Goal: Use online tool/utility: Utilize a website feature to perform a specific function

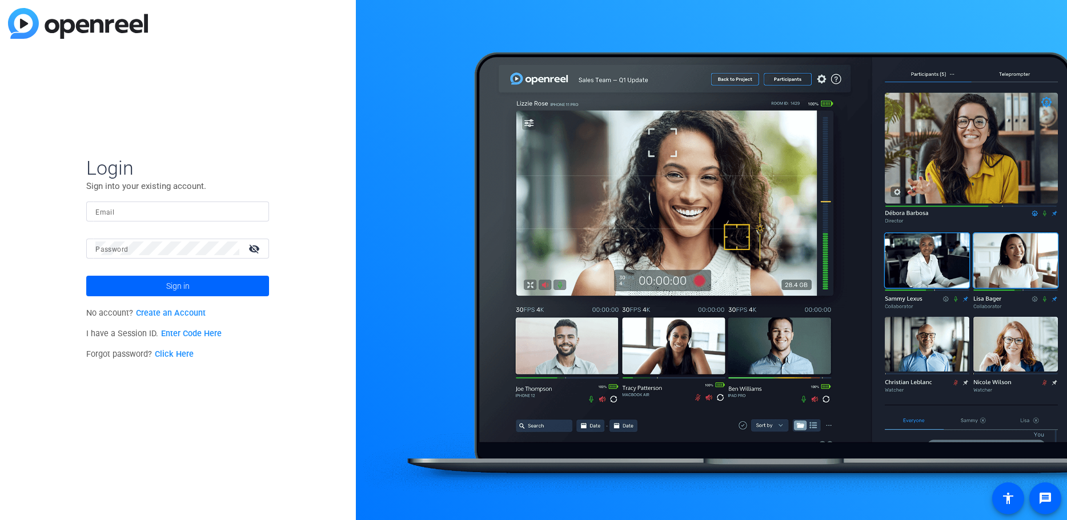
click at [183, 204] on div at bounding box center [177, 212] width 164 height 20
click at [182, 206] on input "Email" at bounding box center [177, 211] width 164 height 14
type input "[EMAIL_ADDRESS][DOMAIN_NAME]"
click at [194, 239] on div at bounding box center [167, 249] width 144 height 20
click at [86, 276] on button "Sign in" at bounding box center [177, 286] width 183 height 21
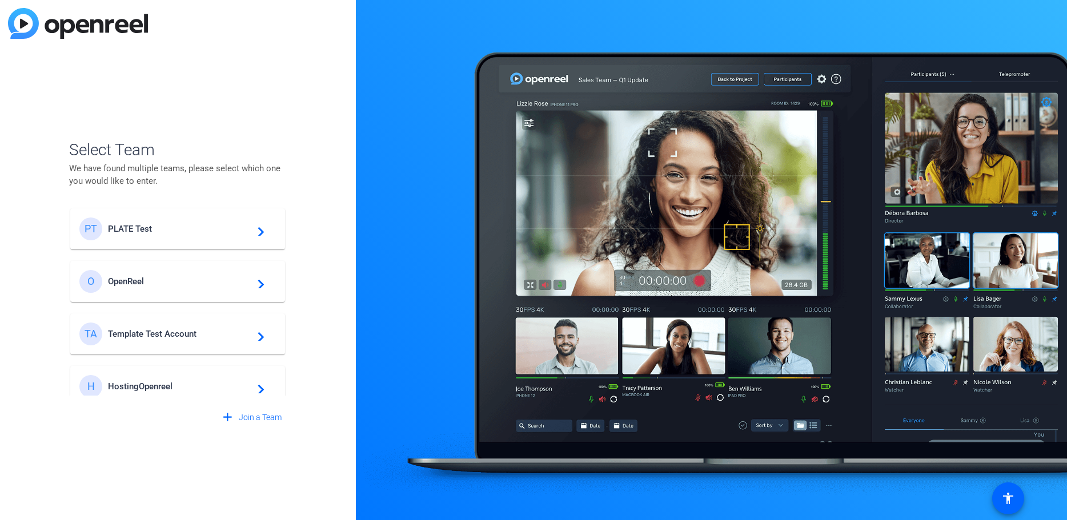
click at [250, 235] on div "PT PLATE Test navigate_next" at bounding box center [177, 229] width 196 height 23
click at [312, 87] on div "Select Team We have found multiple teams, please select which one you would lik…" at bounding box center [178, 260] width 356 height 520
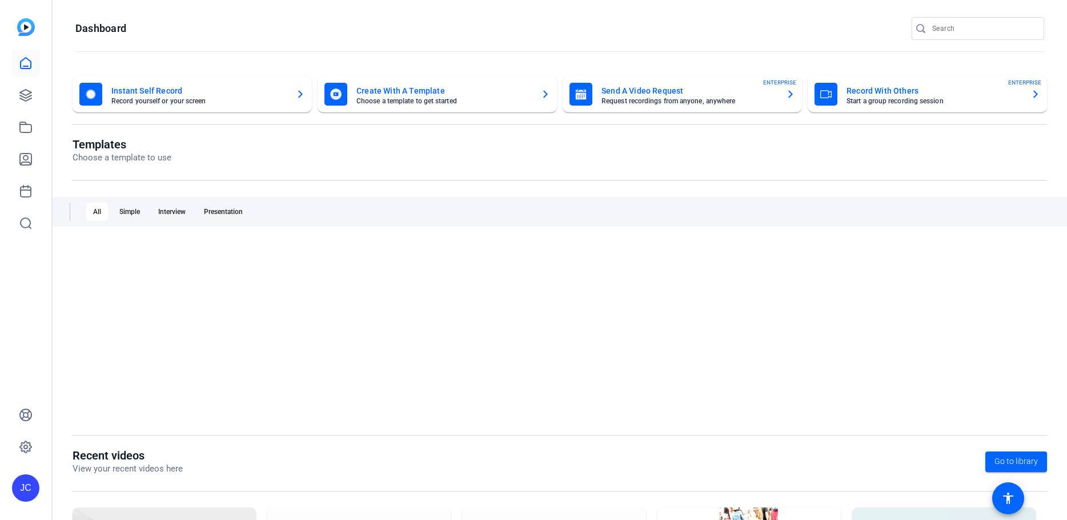
click at [347, 10] on mat-toolbar "Dashboard" at bounding box center [560, 32] width 1014 height 65
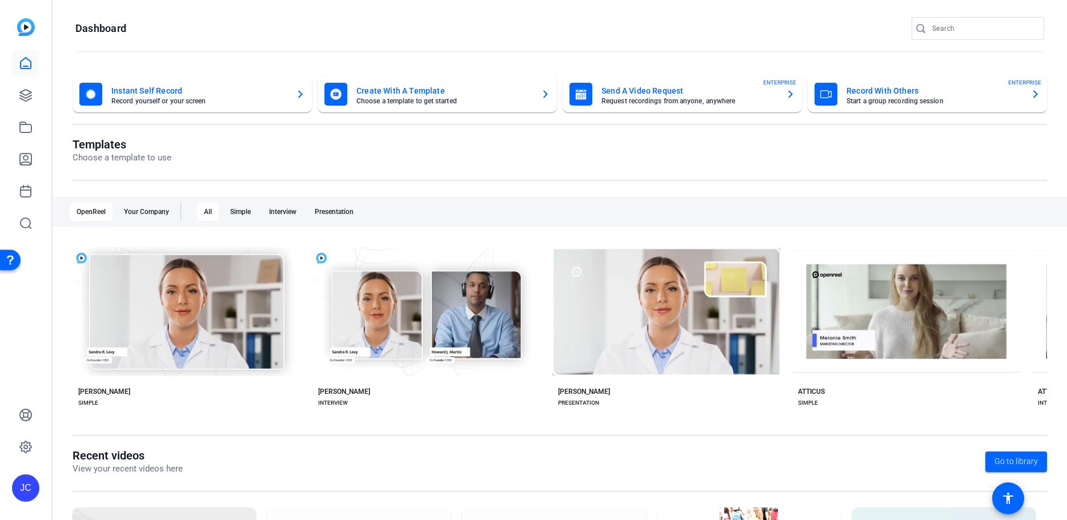
click at [311, 31] on openreel-page-title "Dashboard" at bounding box center [559, 28] width 968 height 23
click at [21, 92] on icon at bounding box center [25, 95] width 11 height 11
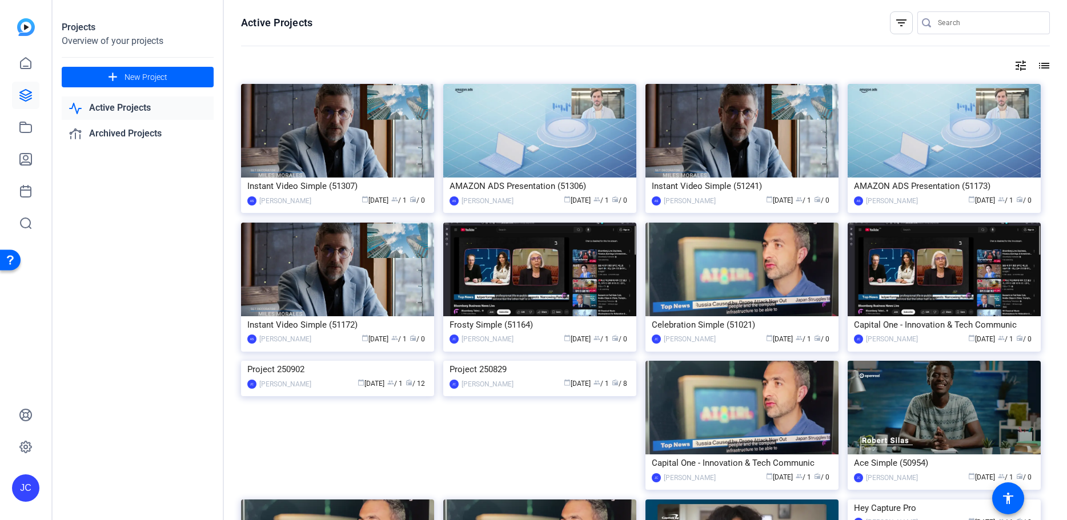
click at [375, 46] on openreel-divider-bar at bounding box center [645, 46] width 809 height 25
click at [362, 361] on img at bounding box center [337, 361] width 193 height 0
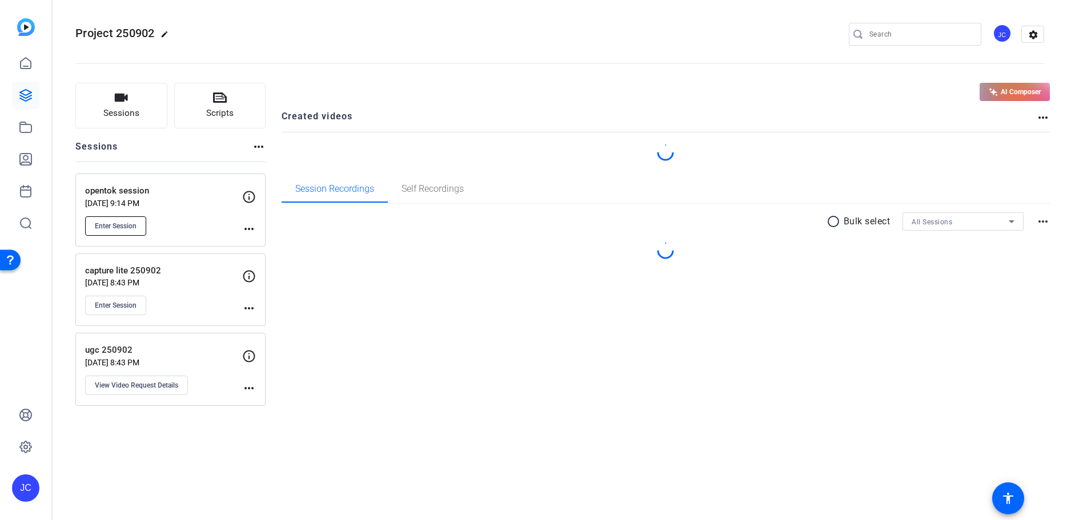
click at [108, 230] on span "Enter Session" at bounding box center [116, 226] width 42 height 9
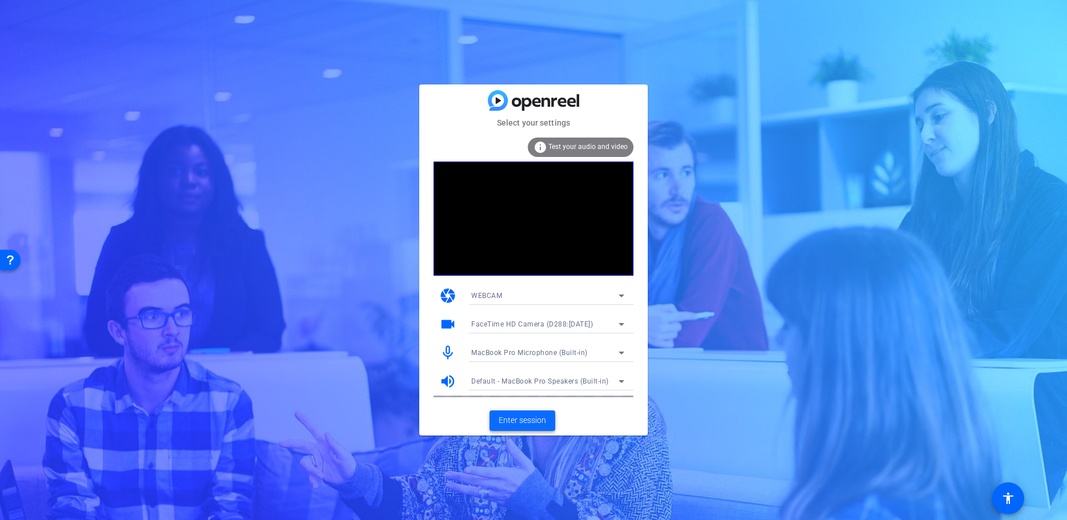
click at [505, 415] on span "Enter session" at bounding box center [521, 421] width 47 height 12
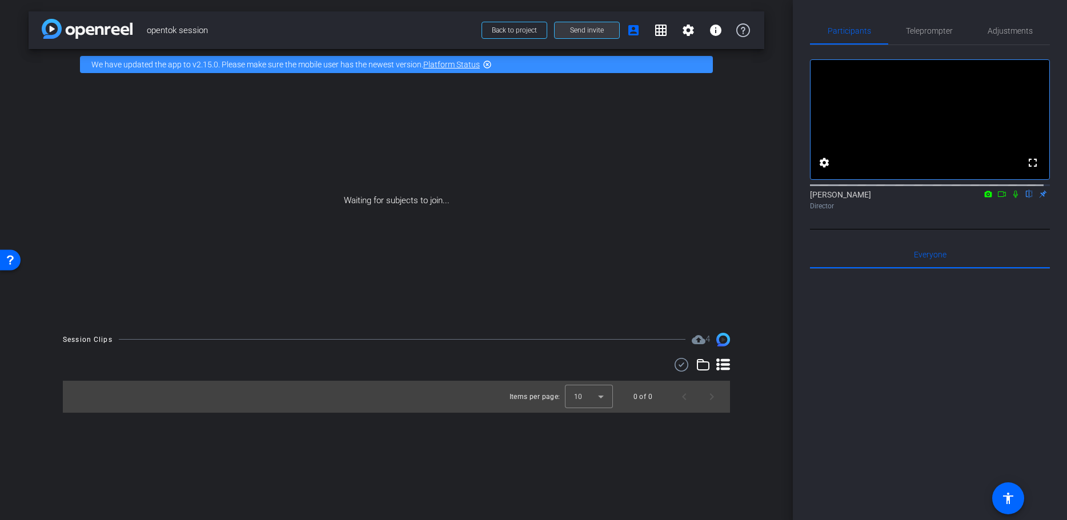
click at [611, 31] on span at bounding box center [586, 30] width 65 height 27
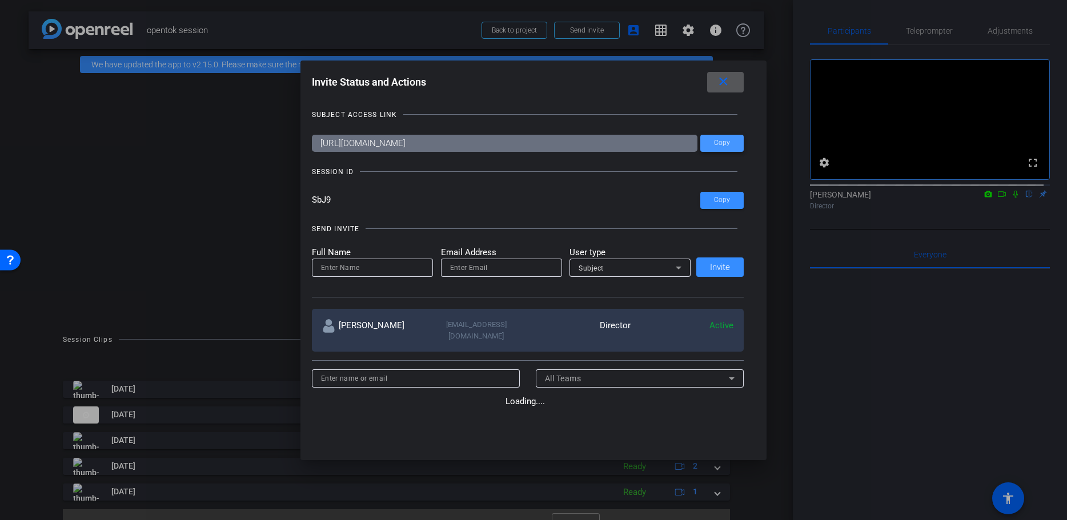
click at [717, 142] on span "Copy" at bounding box center [722, 143] width 16 height 9
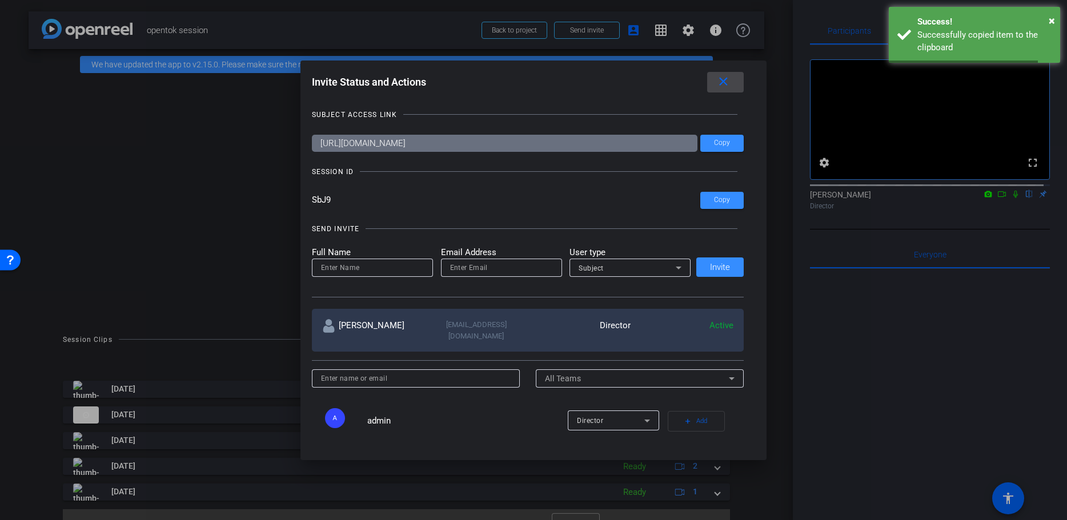
click at [733, 79] on span at bounding box center [725, 82] width 37 height 27
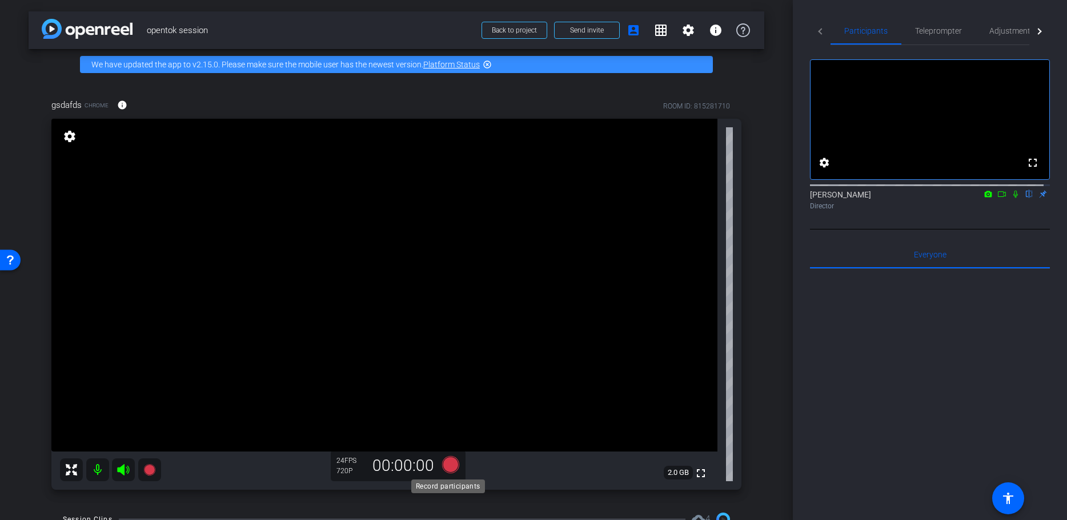
click at [449, 466] on icon at bounding box center [450, 464] width 17 height 17
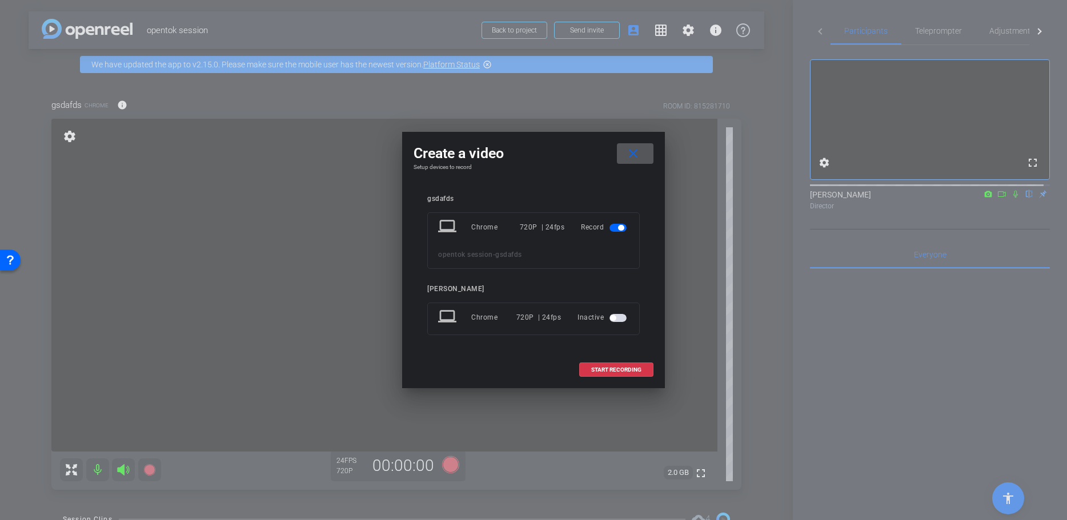
click at [611, 317] on span "button" at bounding box center [613, 318] width 6 height 6
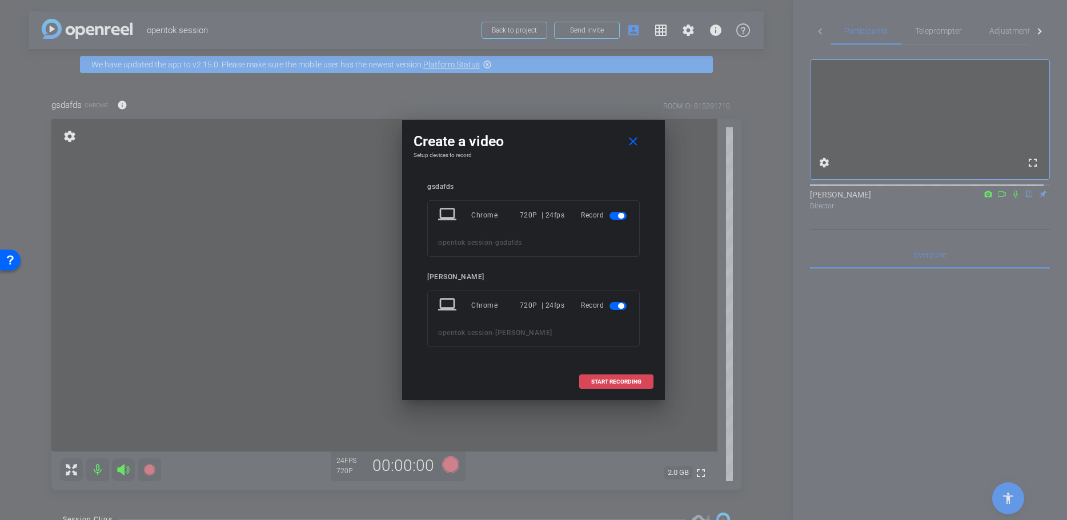
click at [602, 370] on span at bounding box center [616, 381] width 73 height 27
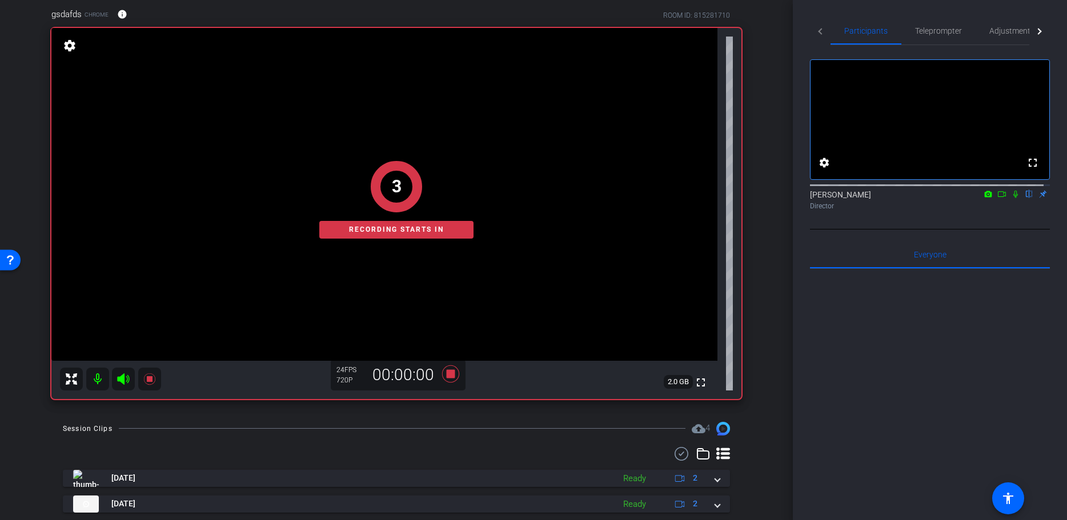
scroll to position [201, 0]
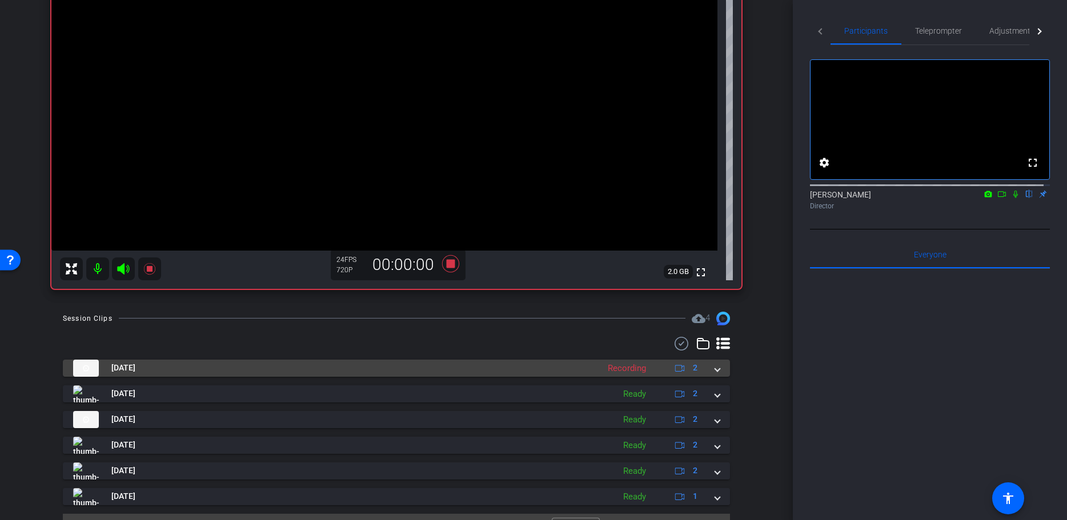
click at [602, 371] on div "Recording" at bounding box center [627, 368] width 50 height 13
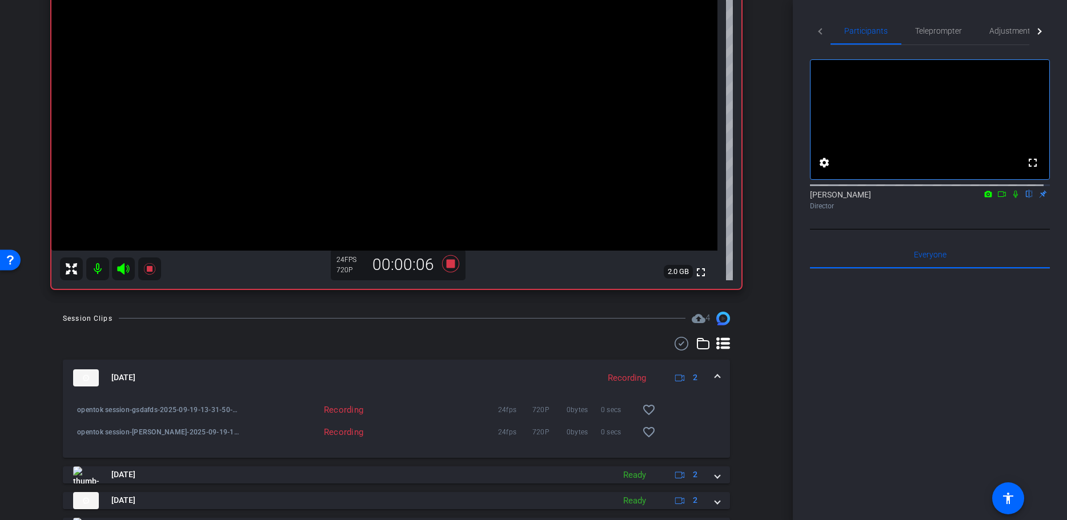
click at [691, 313] on mat-icon "cloud_upload" at bounding box center [698, 319] width 14 height 14
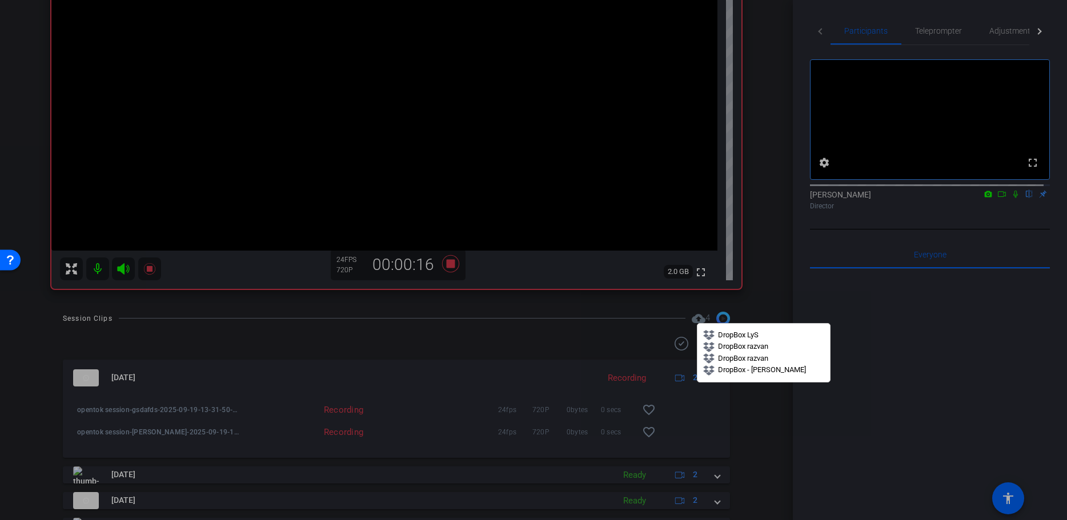
click at [493, 249] on div at bounding box center [533, 260] width 1067 height 520
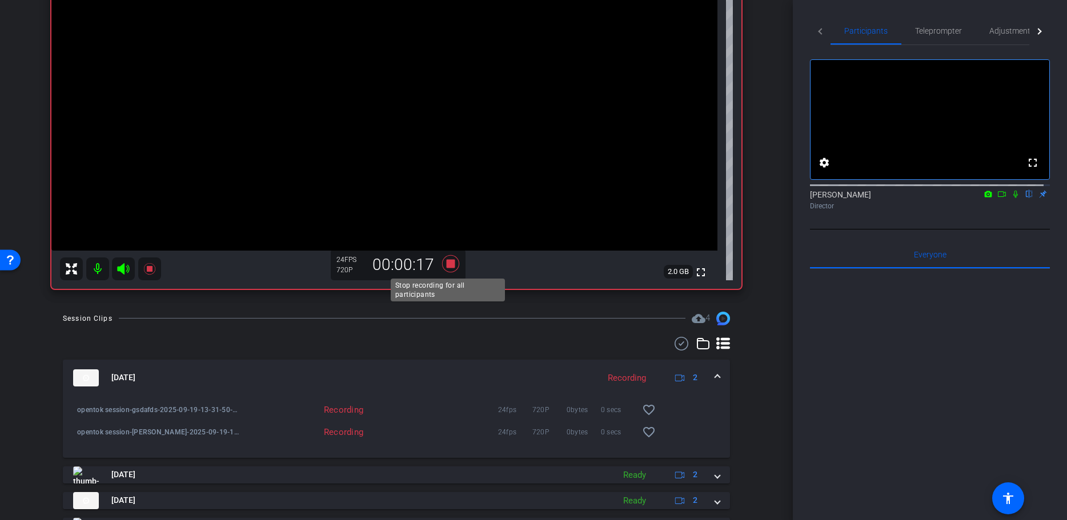
click at [445, 267] on icon at bounding box center [450, 263] width 17 height 17
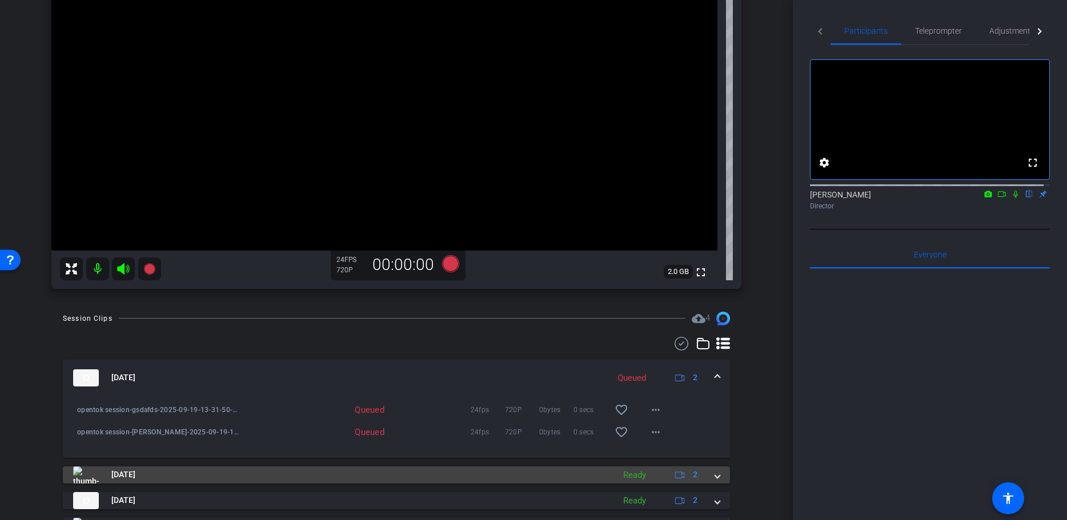
click at [437, 477] on mat-panel-title "Sep 17, 2025" at bounding box center [340, 475] width 535 height 17
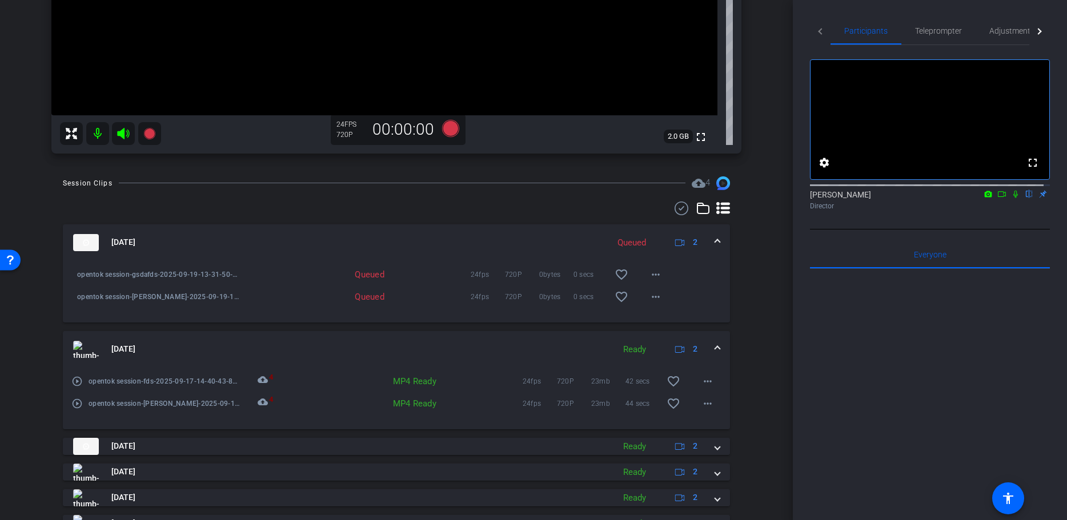
scroll to position [361, 0]
